Goal: Transaction & Acquisition: Purchase product/service

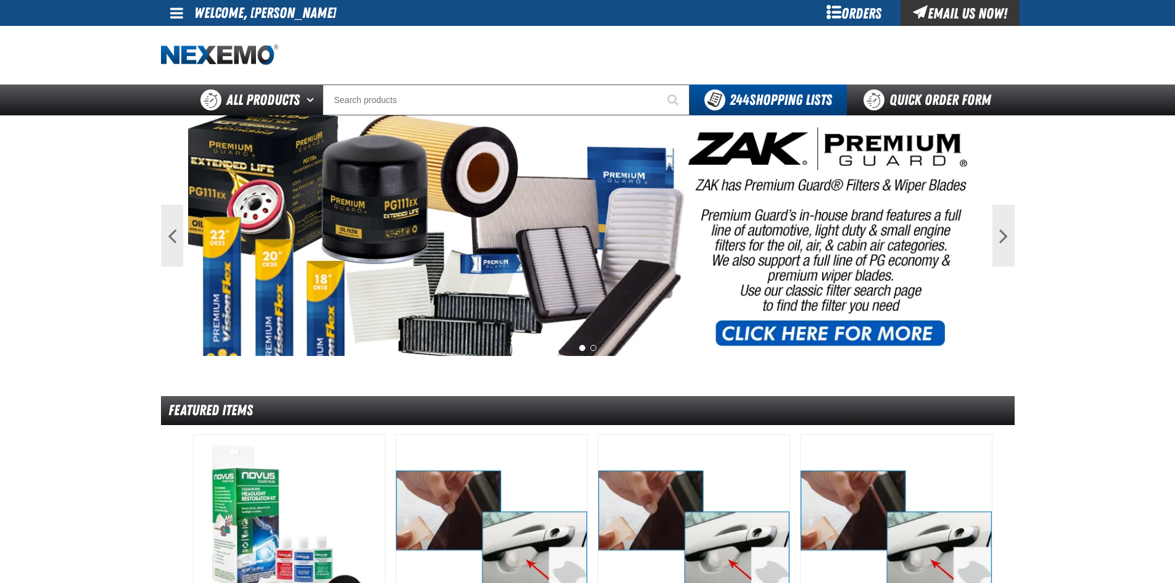
click at [866, 7] on div "Orders" at bounding box center [854, 13] width 93 height 26
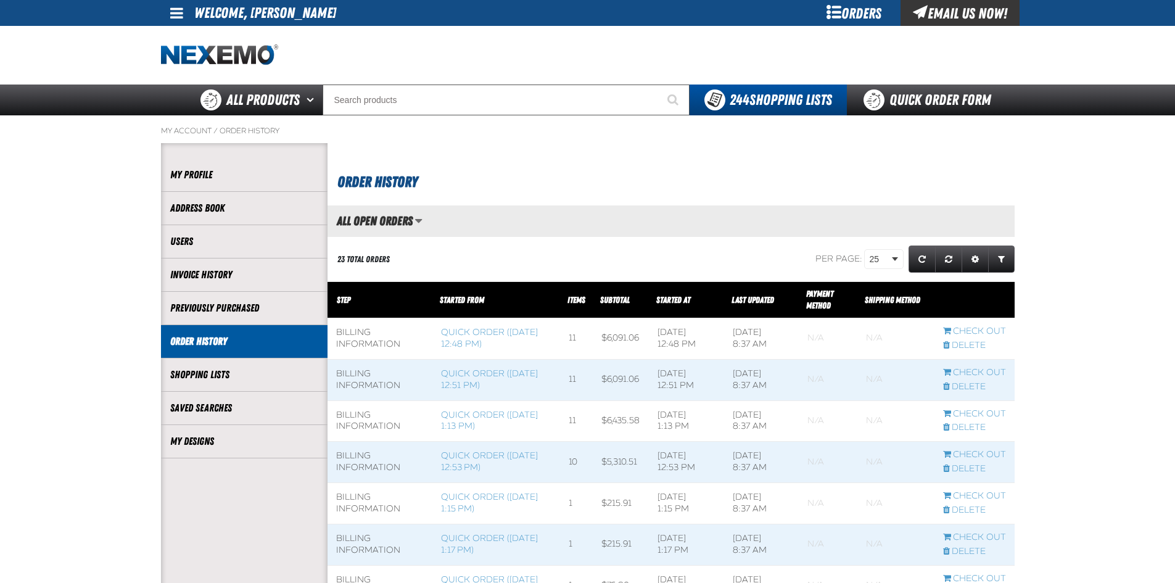
scroll to position [1, 1]
click at [930, 102] on link "Quick Order Form" at bounding box center [930, 99] width 167 height 31
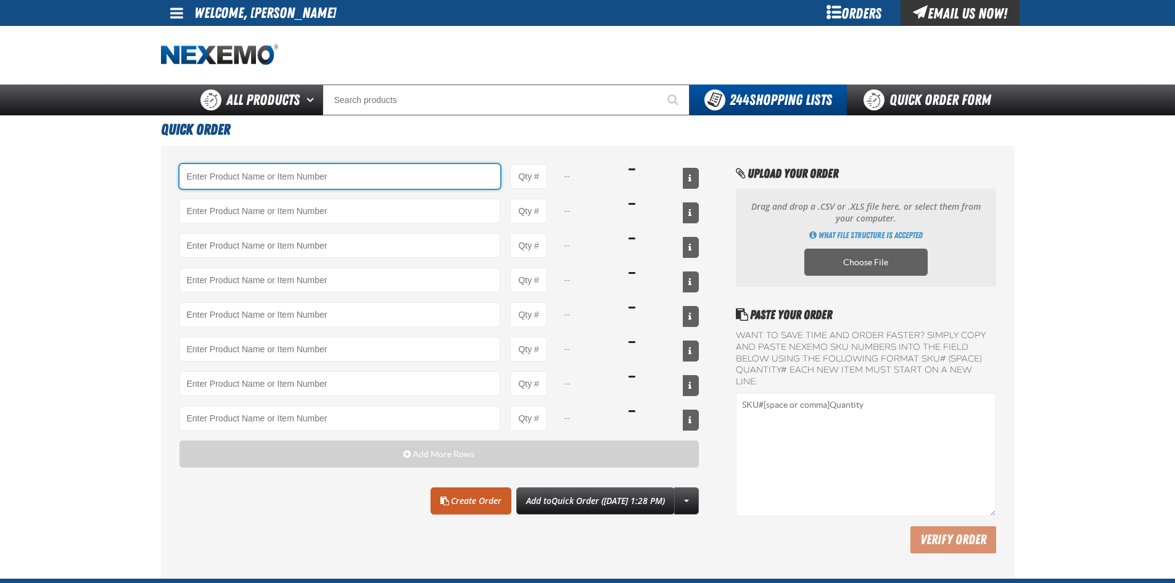
paste input "DHVL"
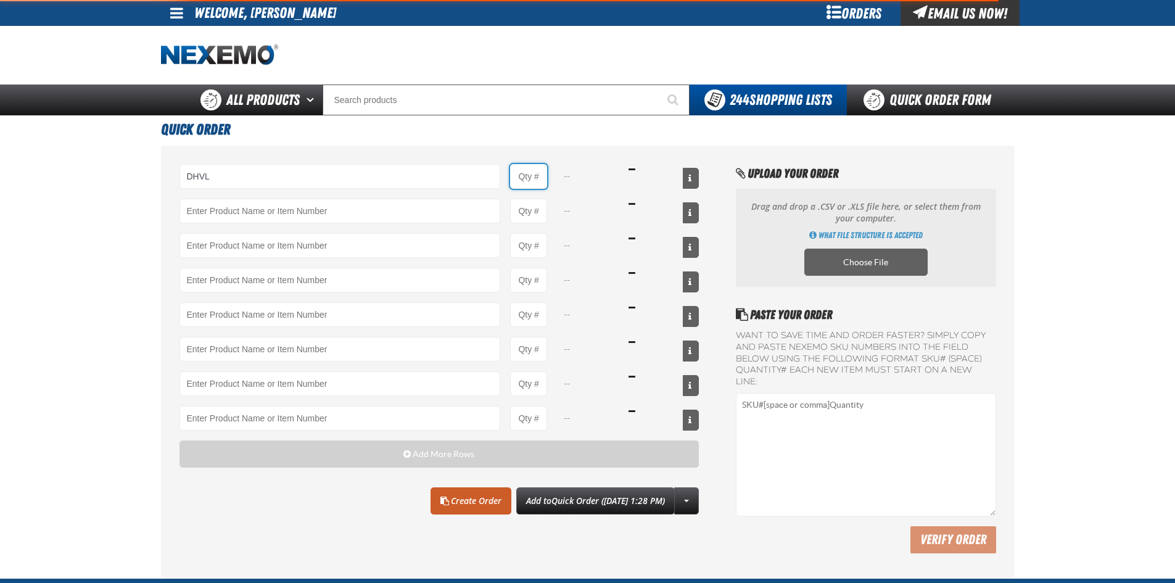
type input "DHVL - Ultragard Diamonite Orange Gloves - Large (7/8 mil). - (100 gloves per b…"
type input "1"
select select "box"
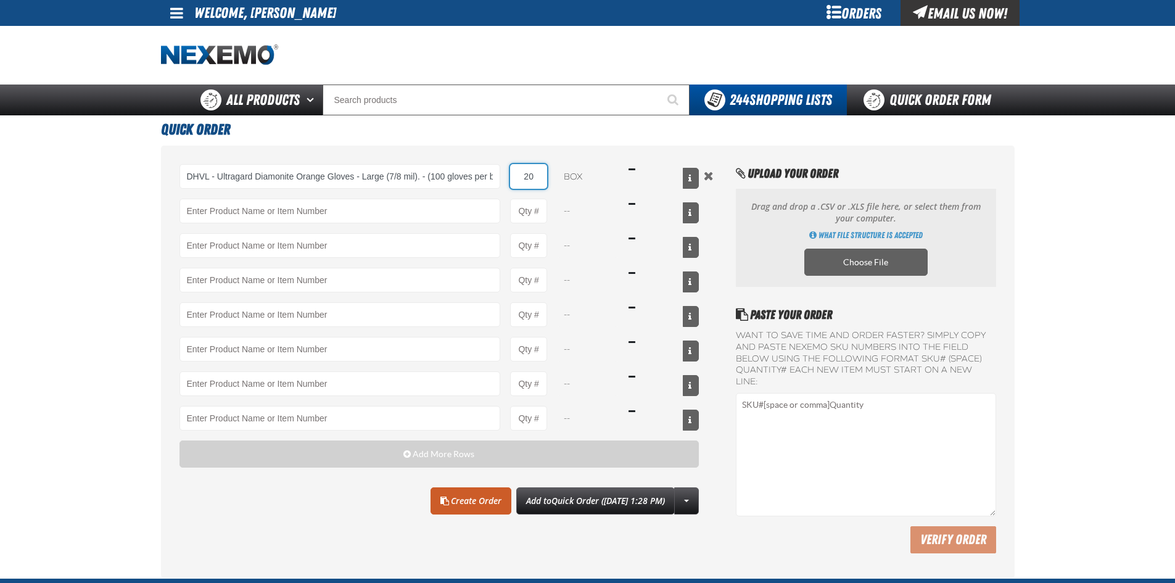
type input "20"
paste input "DHVM"
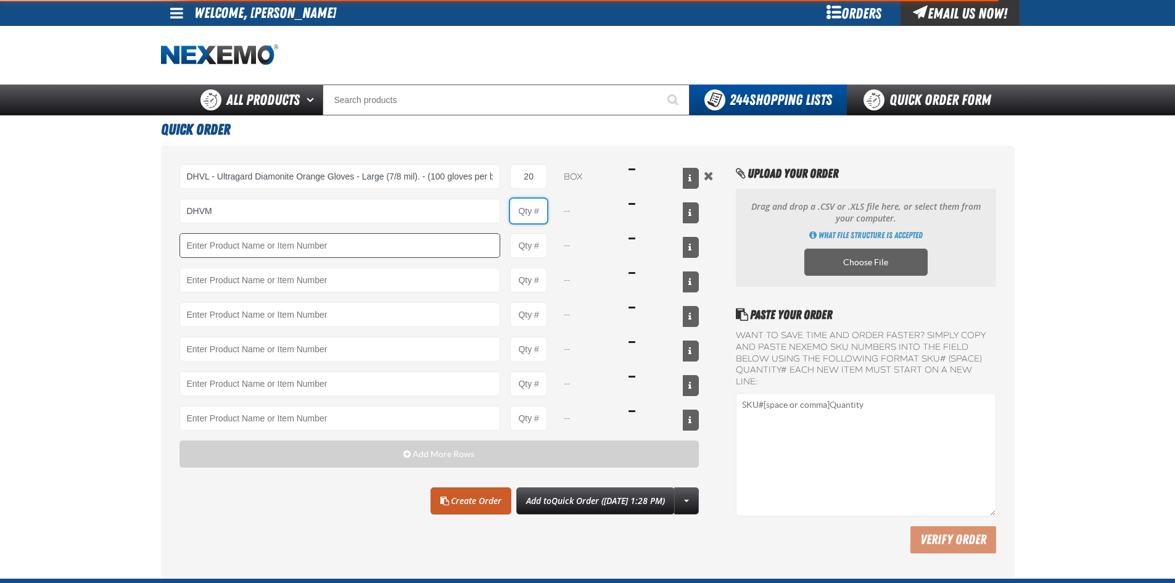
type input "DHVM - Ultragard Diamonite Orange Gloves - Medium (7/8 mil). - (100 gloves per …"
type input "1"
select select "box"
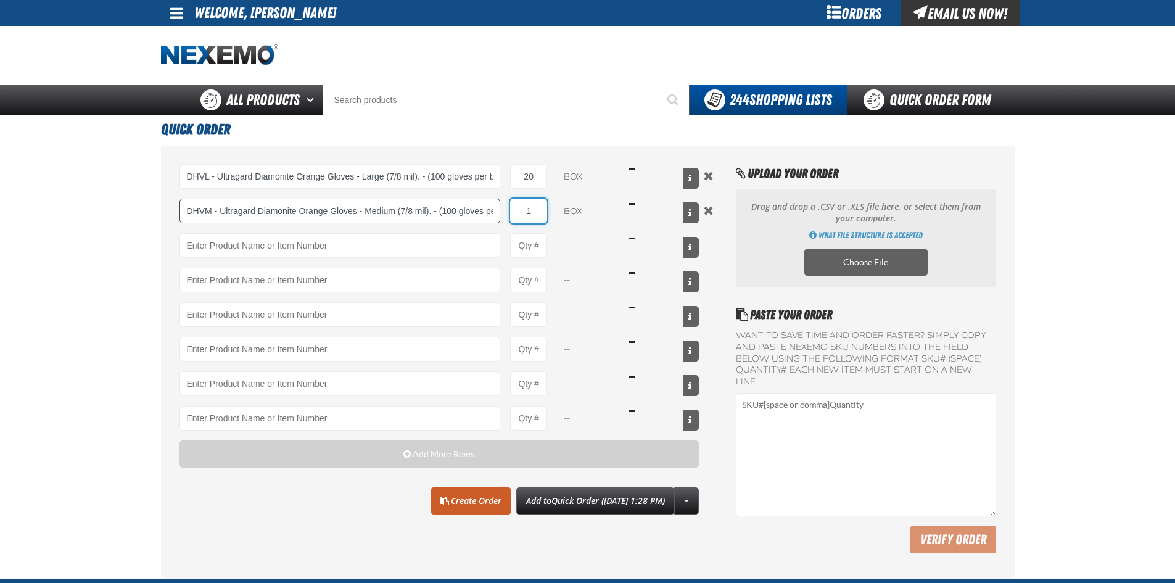
drag, startPoint x: 535, startPoint y: 212, endPoint x: 487, endPoint y: 206, distance: 48.5
click at [496, 210] on div "DHVM - Ultragard Diamonite Orange Gloves - Medium (7/8 mil). - (100 gloves per …" at bounding box center [439, 211] width 520 height 25
type input "20"
click at [470, 498] on link "Create Order" at bounding box center [470, 500] width 81 height 27
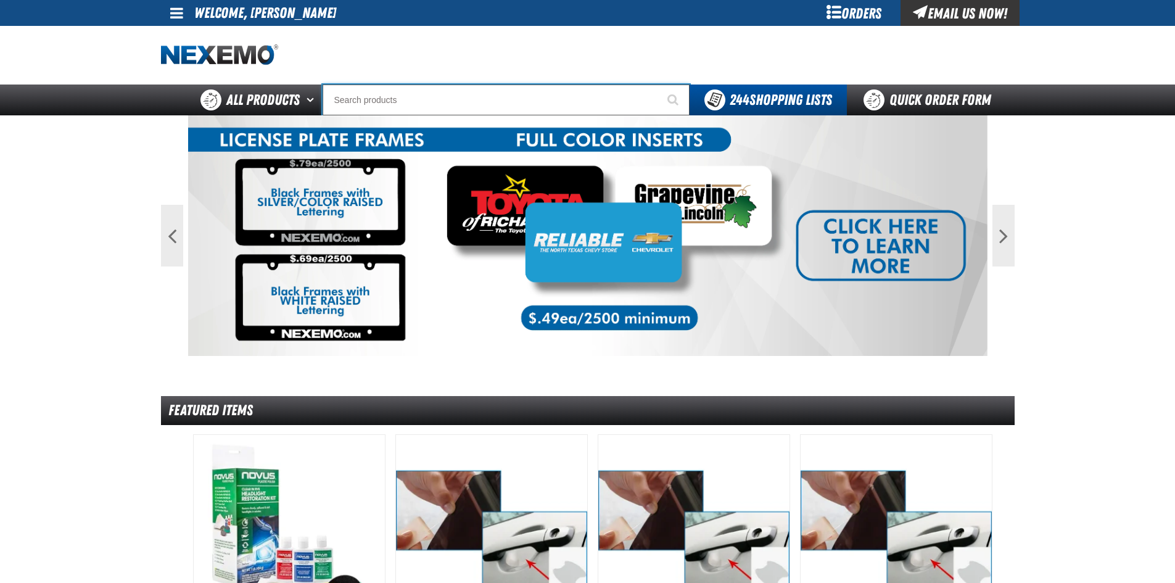
click at [428, 107] on input "Search" at bounding box center [506, 99] width 367 height 31
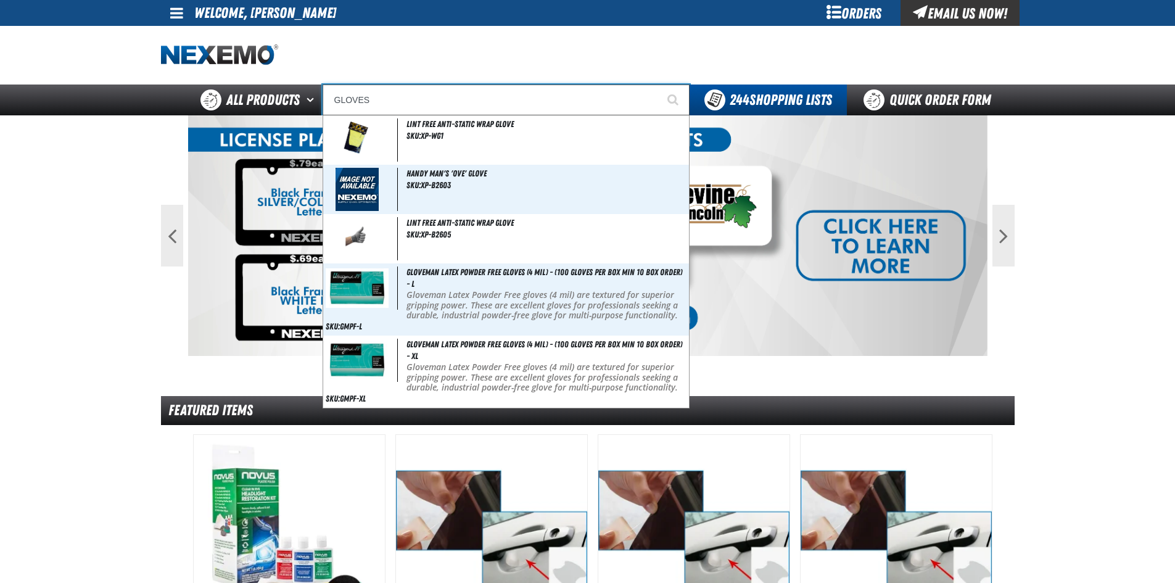
type input "GLOVES"
click at [659, 84] on button "Start Searching" at bounding box center [674, 99] width 31 height 31
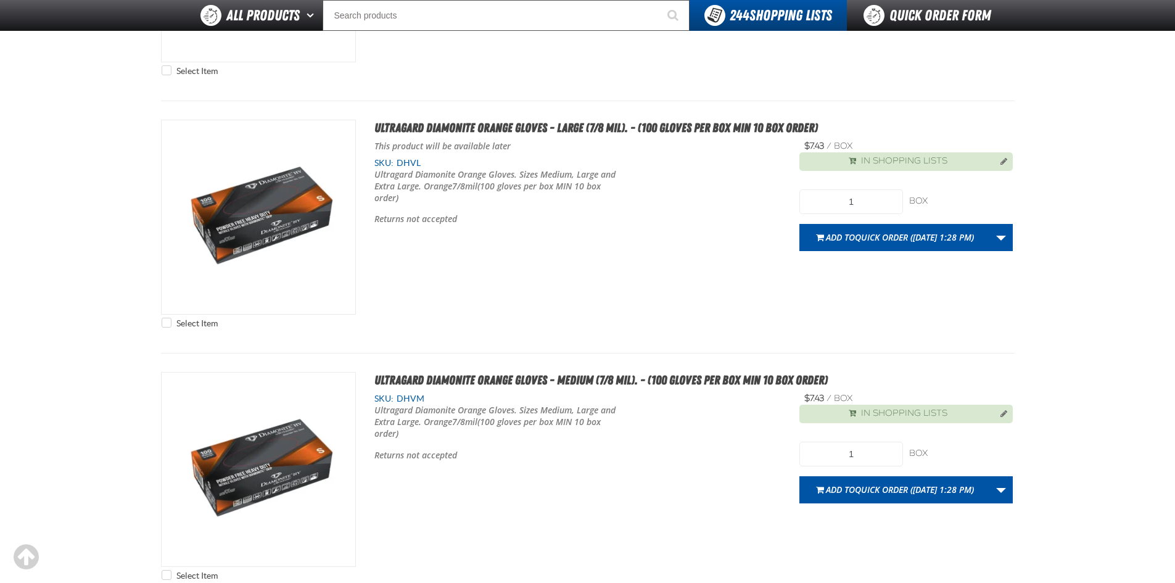
scroll to position [3330, 0]
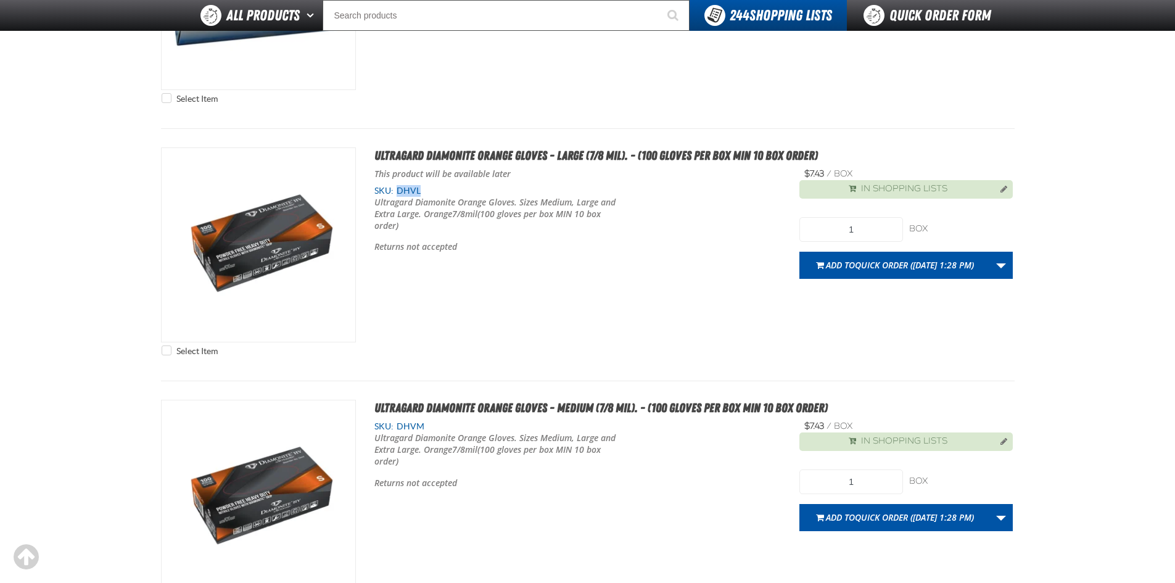
drag, startPoint x: 421, startPoint y: 193, endPoint x: 397, endPoint y: 195, distance: 24.8
click at [394, 196] on div "This product will be available later SKU: DHVL Ultragard Diamonite Orange Glove…" at bounding box center [577, 210] width 407 height 84
click at [442, 190] on div "SKU: DHVL" at bounding box center [577, 191] width 407 height 12
drag, startPoint x: 421, startPoint y: 191, endPoint x: 397, endPoint y: 191, distance: 23.4
click at [397, 191] on span "DHVL" at bounding box center [406, 191] width 27 height 10
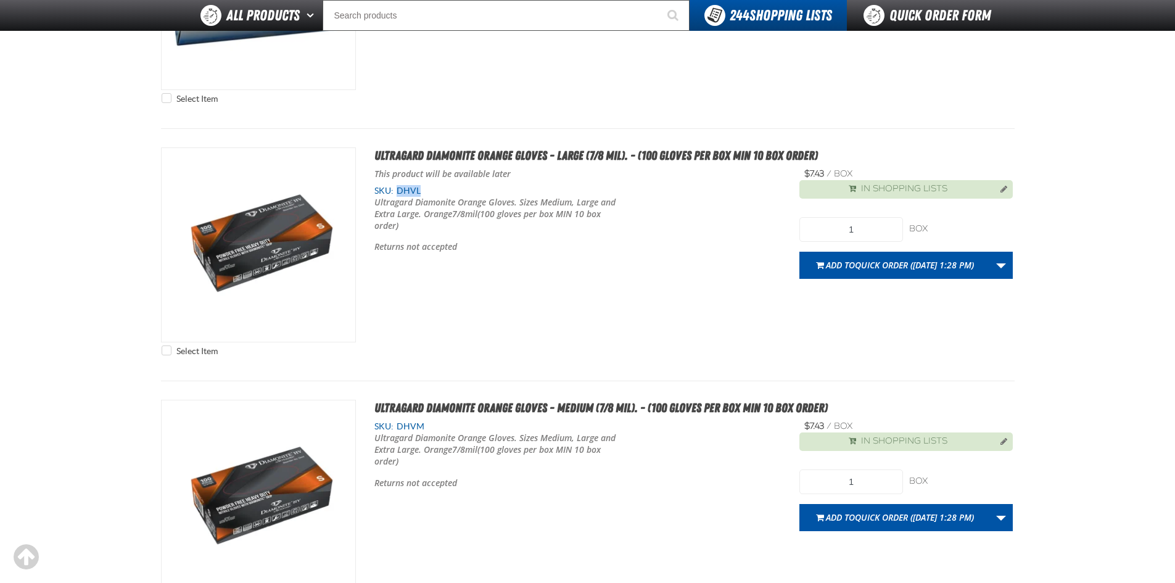
copy span "DHVL"
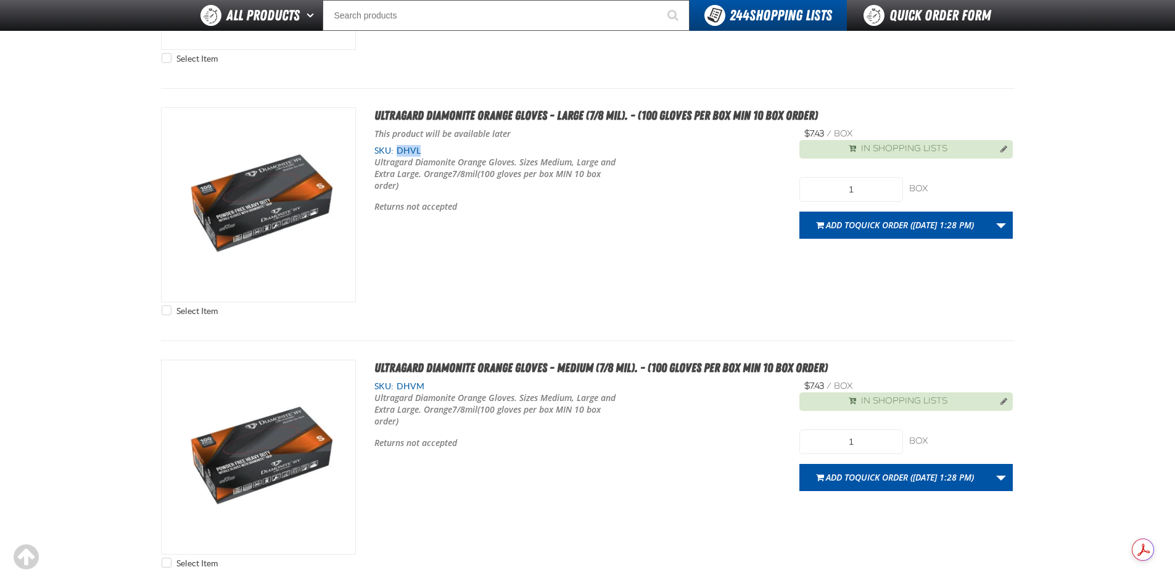
scroll to position [3392, 0]
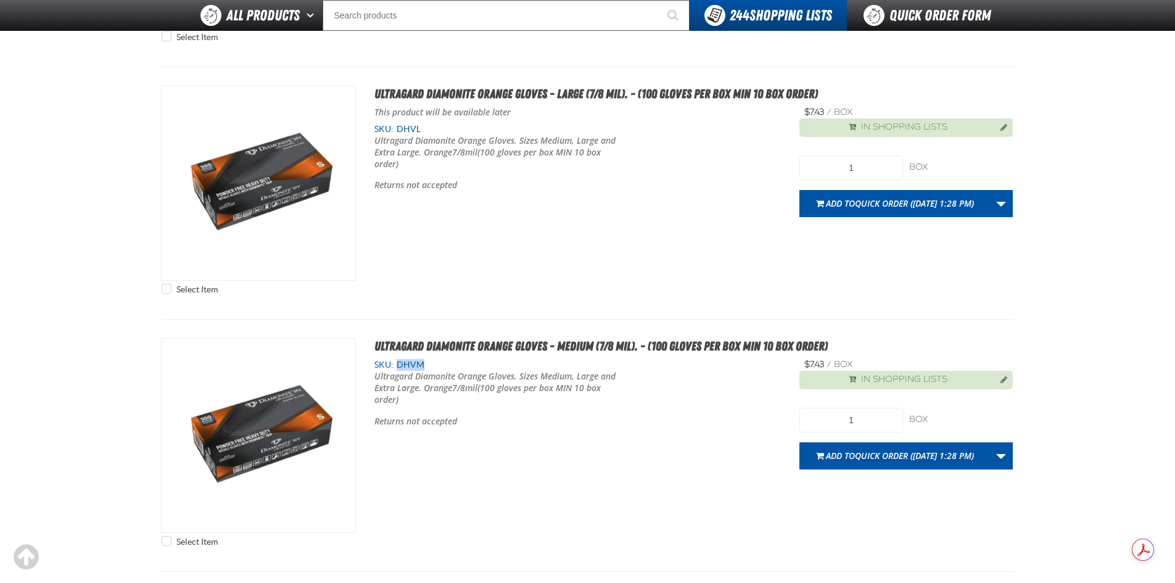
drag, startPoint x: 427, startPoint y: 363, endPoint x: 397, endPoint y: 367, distance: 29.9
click at [397, 367] on div "SKU: DHVM" at bounding box center [577, 365] width 407 height 12
copy span "DHVM"
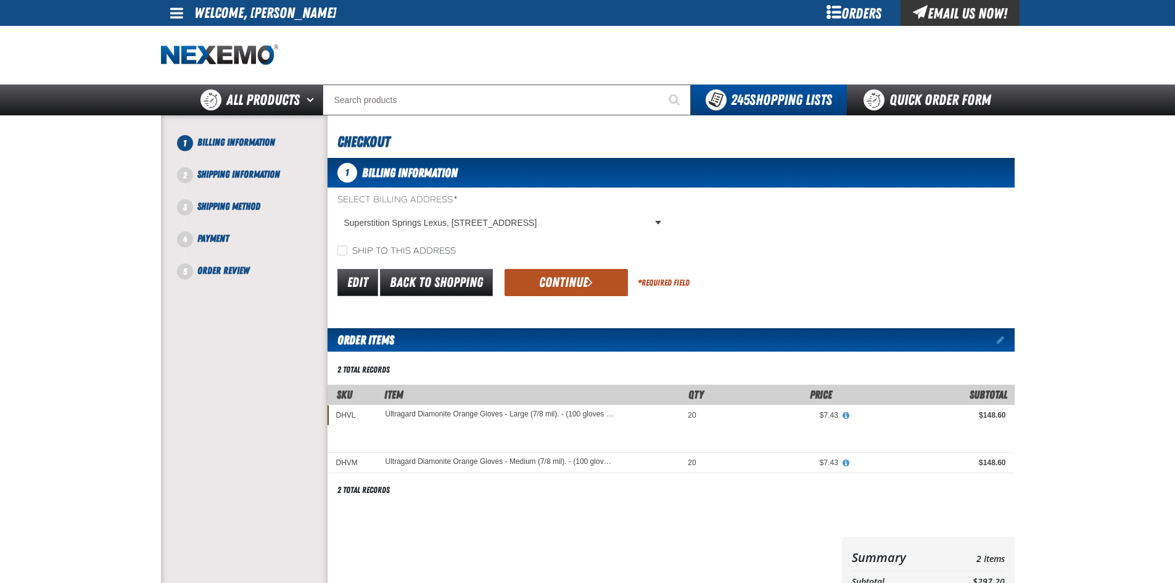
click at [582, 288] on button "Continue" at bounding box center [565, 282] width 123 height 27
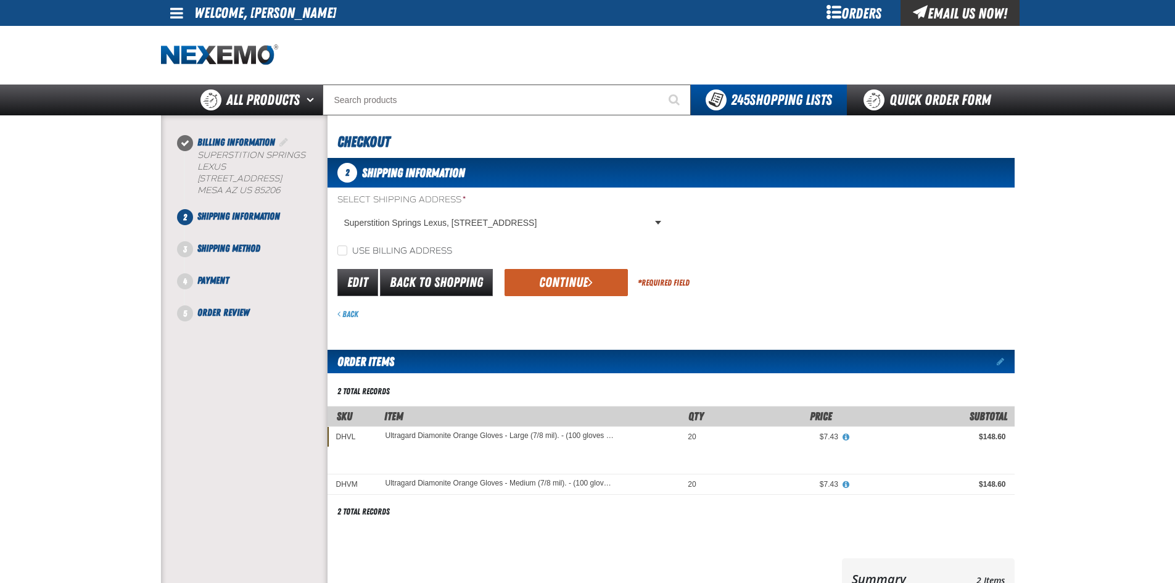
click at [569, 290] on button "Continue" at bounding box center [565, 282] width 123 height 27
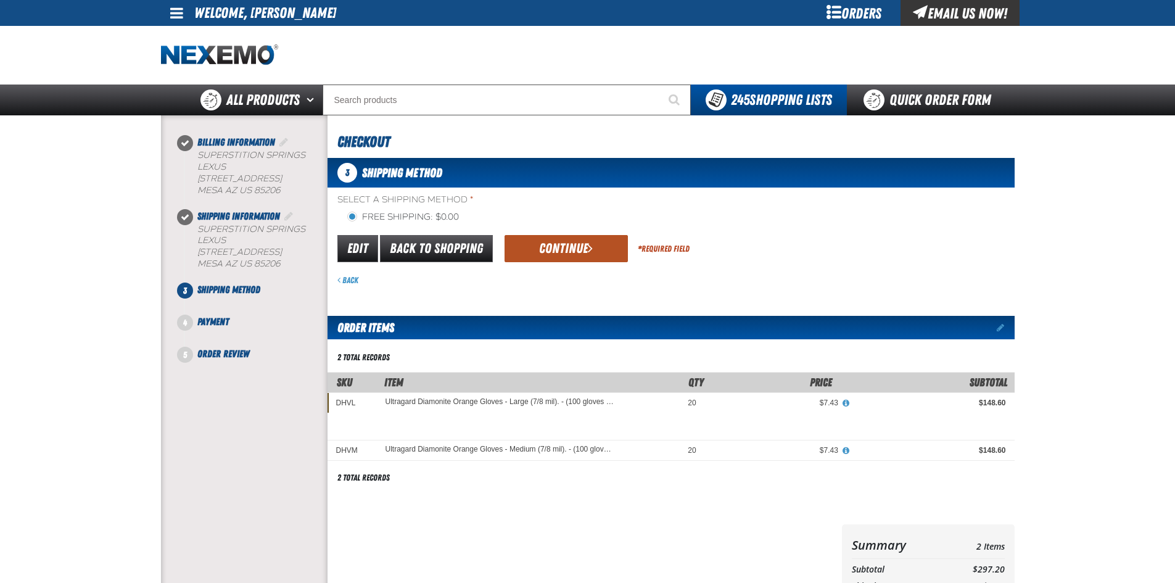
click at [581, 251] on button "Continue" at bounding box center [565, 248] width 123 height 27
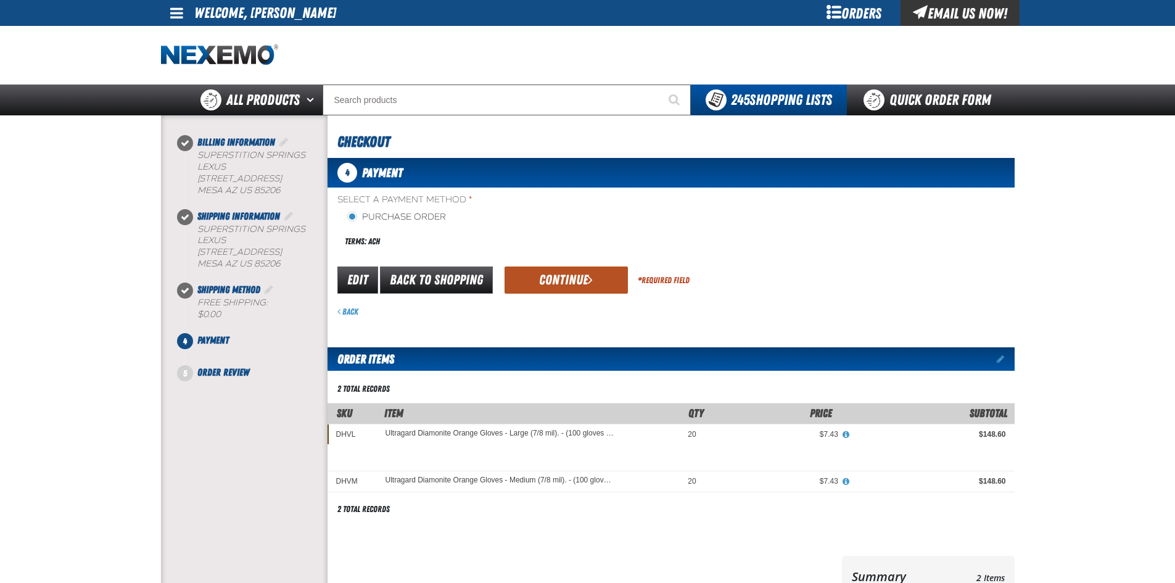
click at [582, 278] on button "Continue" at bounding box center [565, 279] width 123 height 27
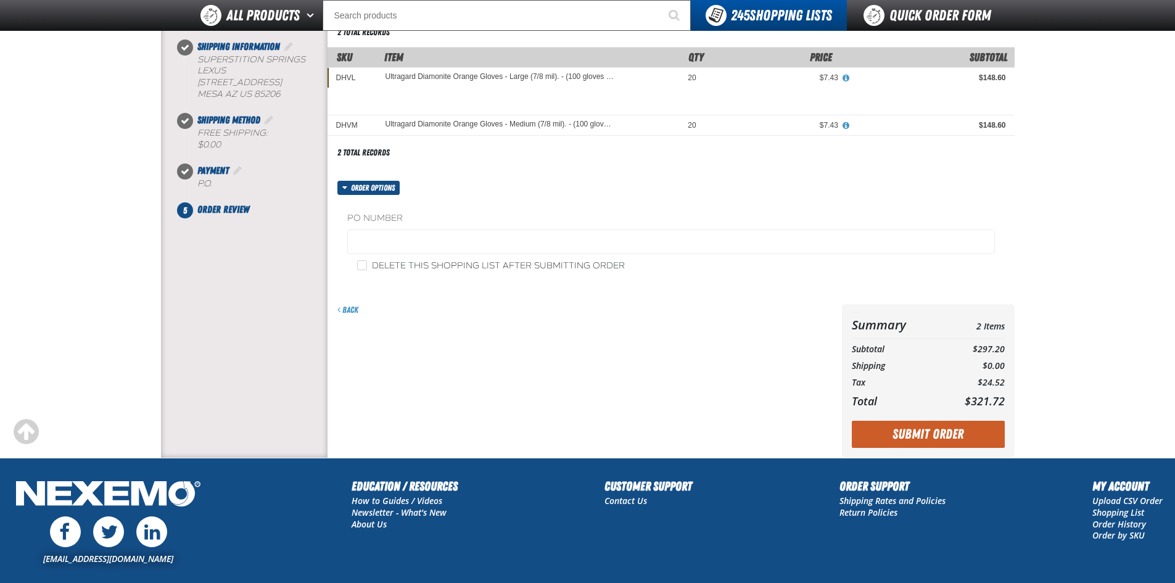
scroll to position [249, 0]
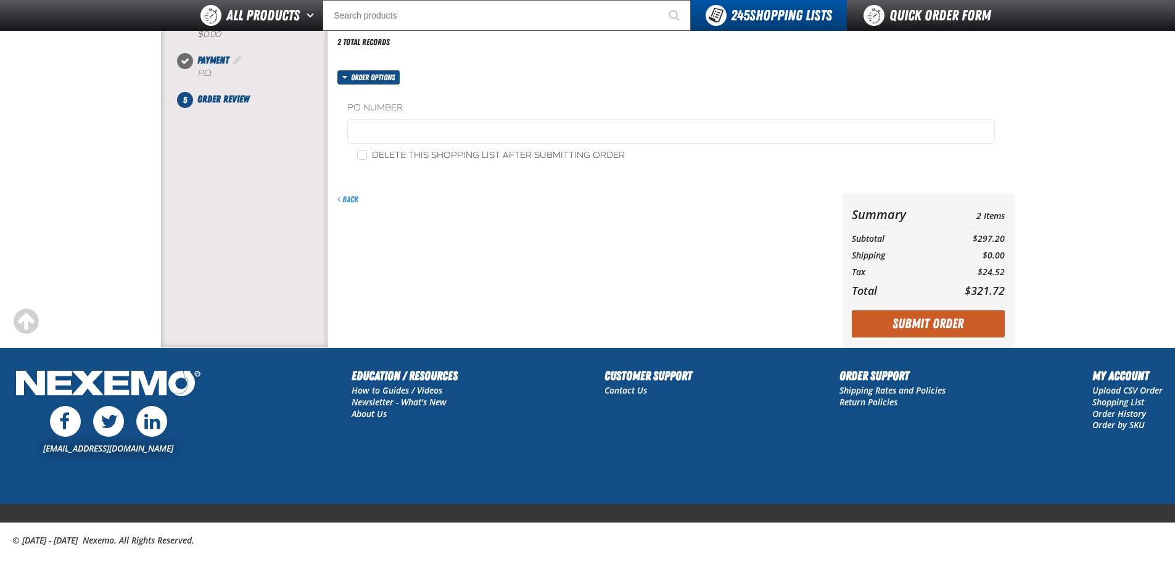
click at [926, 307] on div "Summary 2 Items Subtotal $297.20 Shipping $0.00 Tax $24.52 Total $321.72" at bounding box center [928, 271] width 173 height 154
click at [931, 321] on button "Submit Order" at bounding box center [928, 323] width 153 height 27
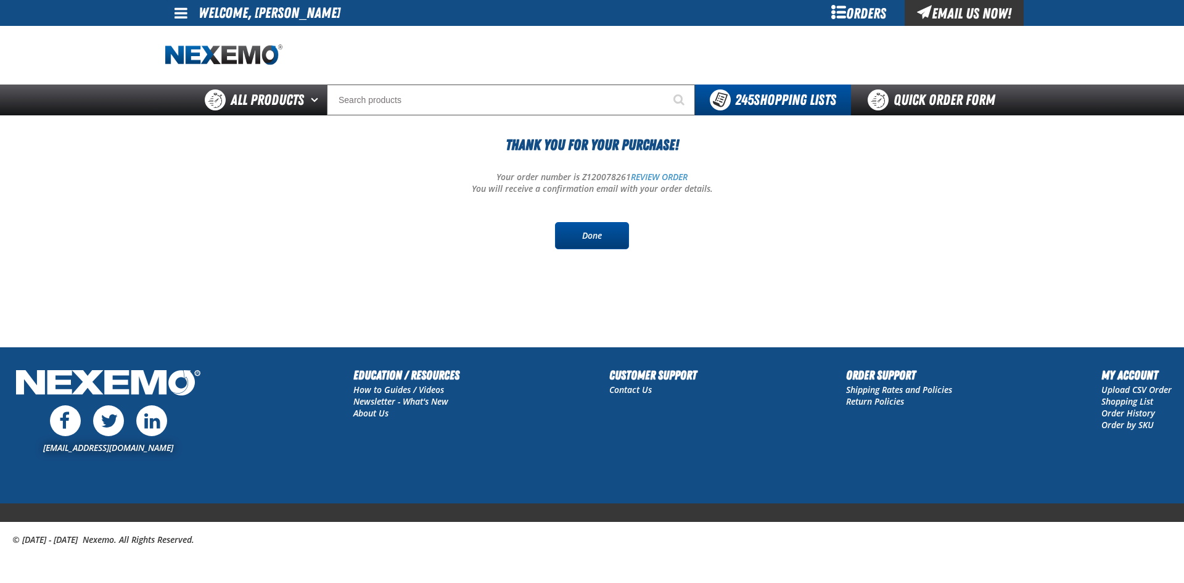
click at [599, 237] on link "Done" at bounding box center [592, 235] width 74 height 27
